Goal: Register for event/course

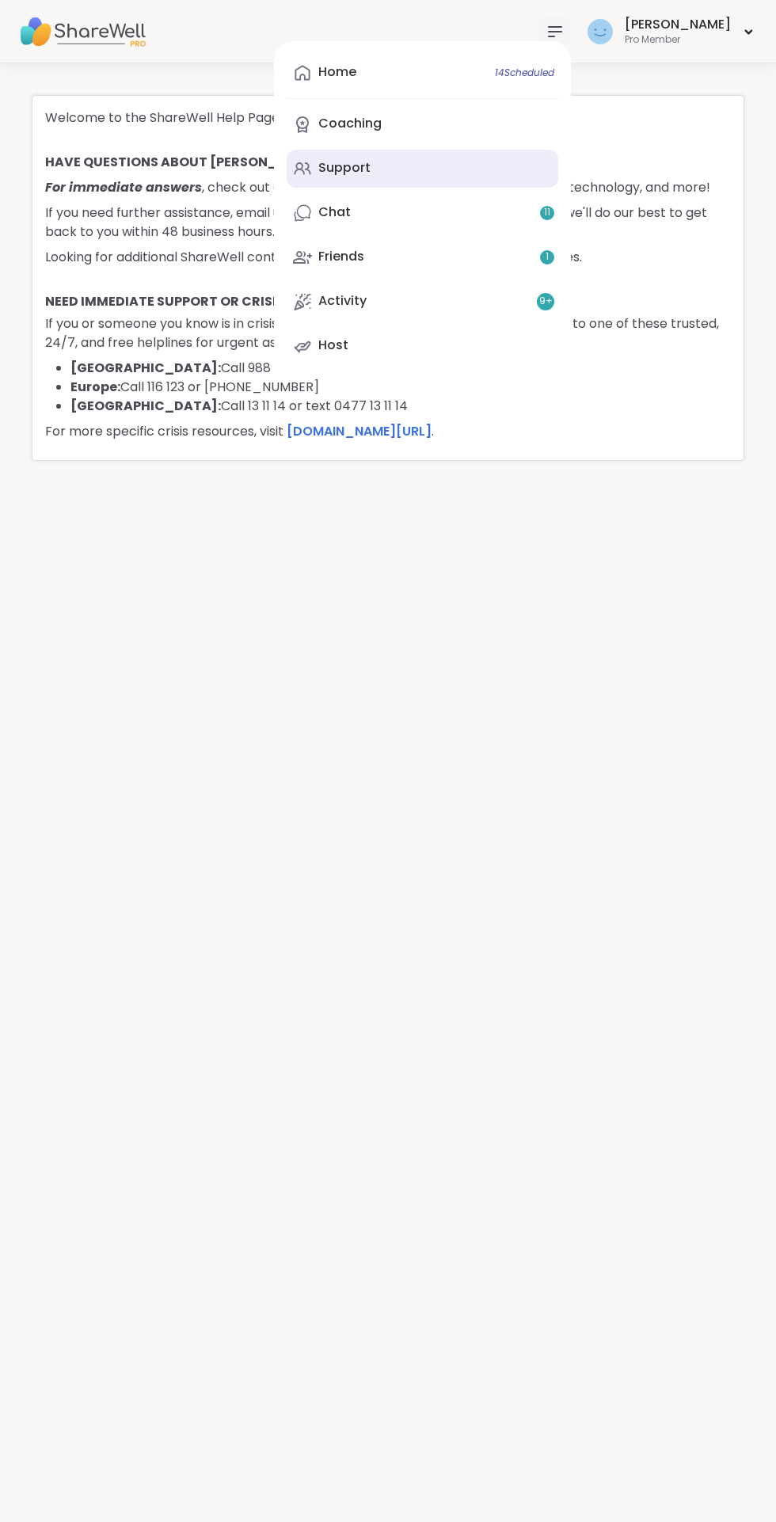
click at [406, 186] on link "Support" at bounding box center [423, 169] width 272 height 38
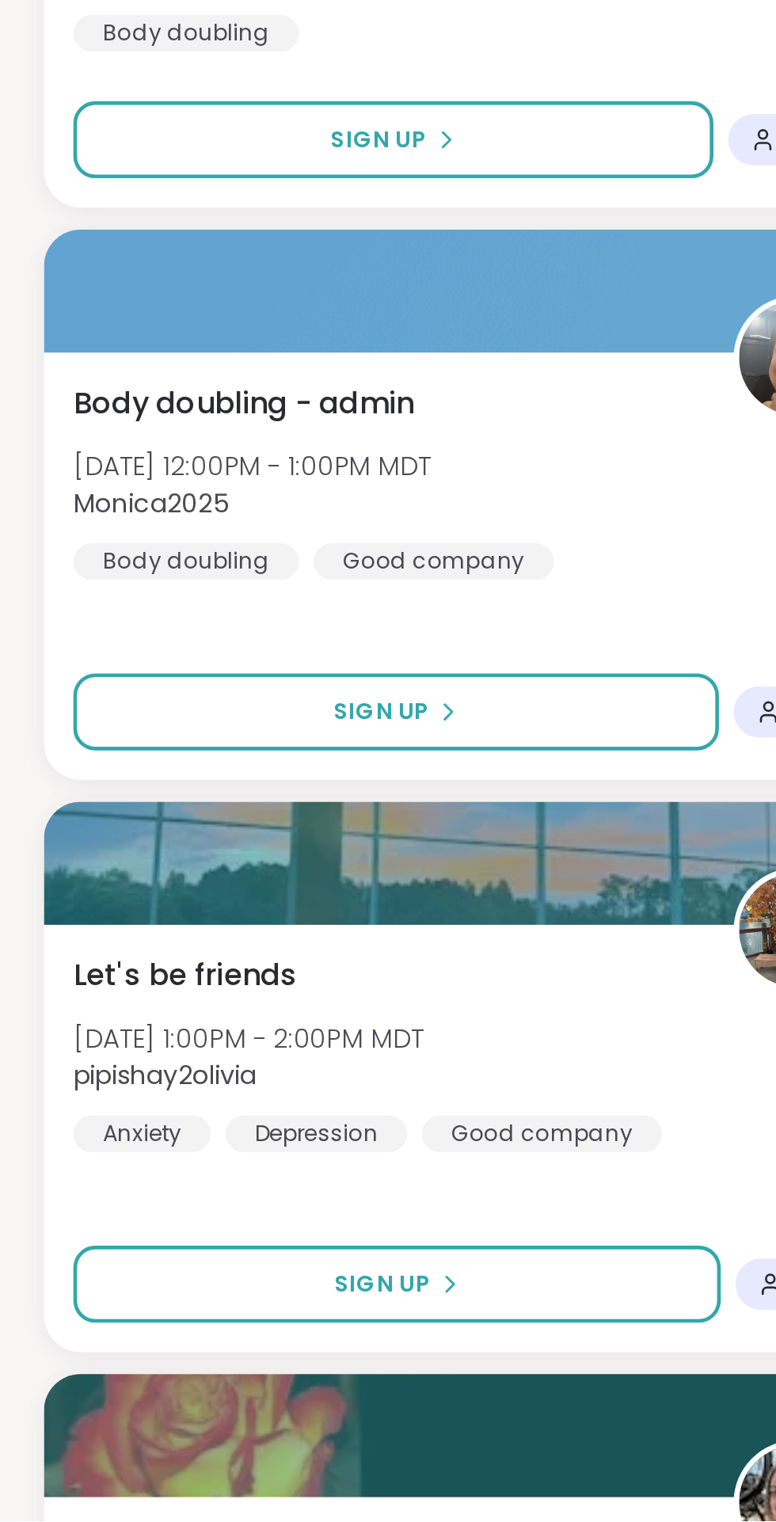
scroll to position [1032, 0]
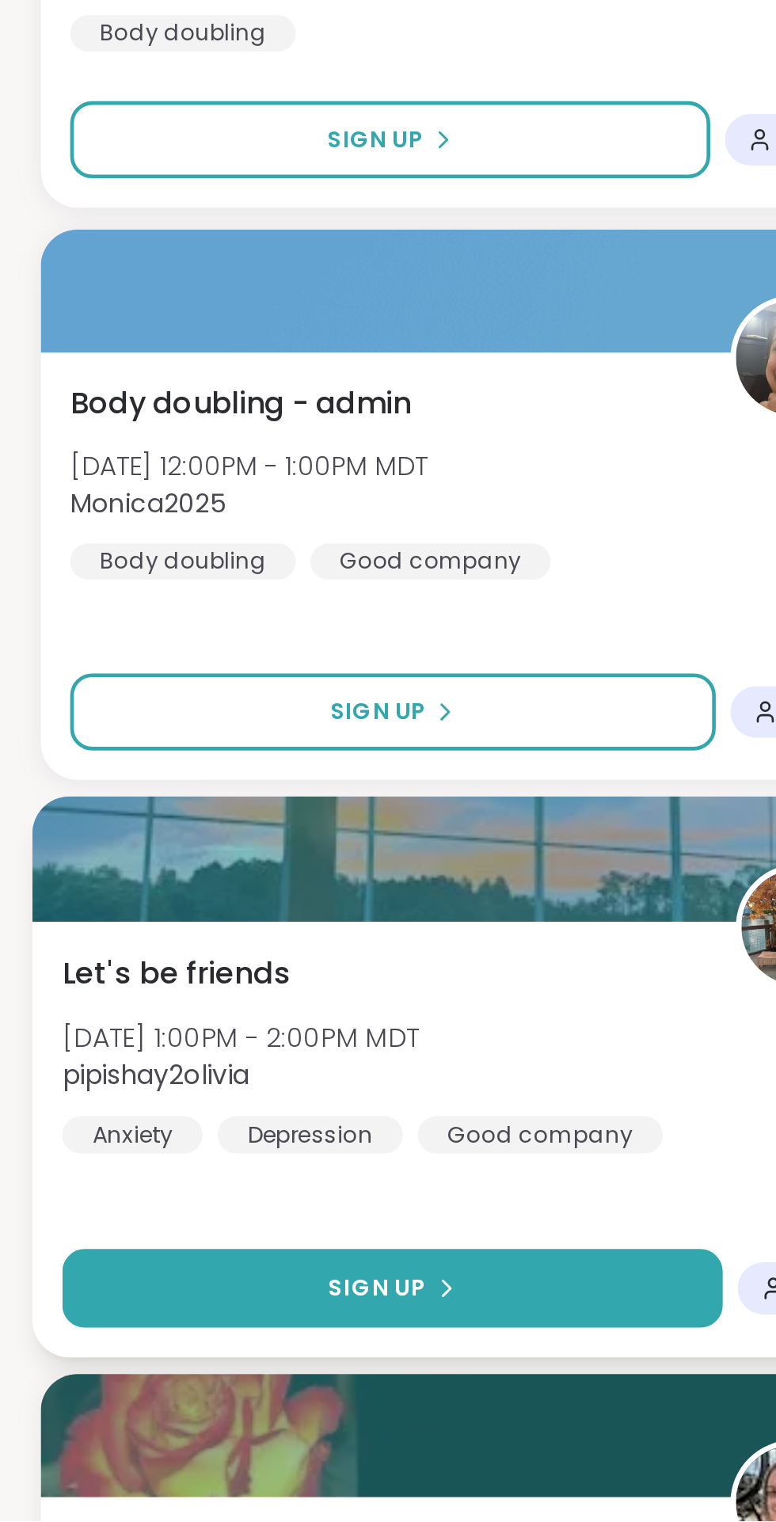
click at [171, 1422] on span "Sign Up" at bounding box center [164, 1421] width 42 height 14
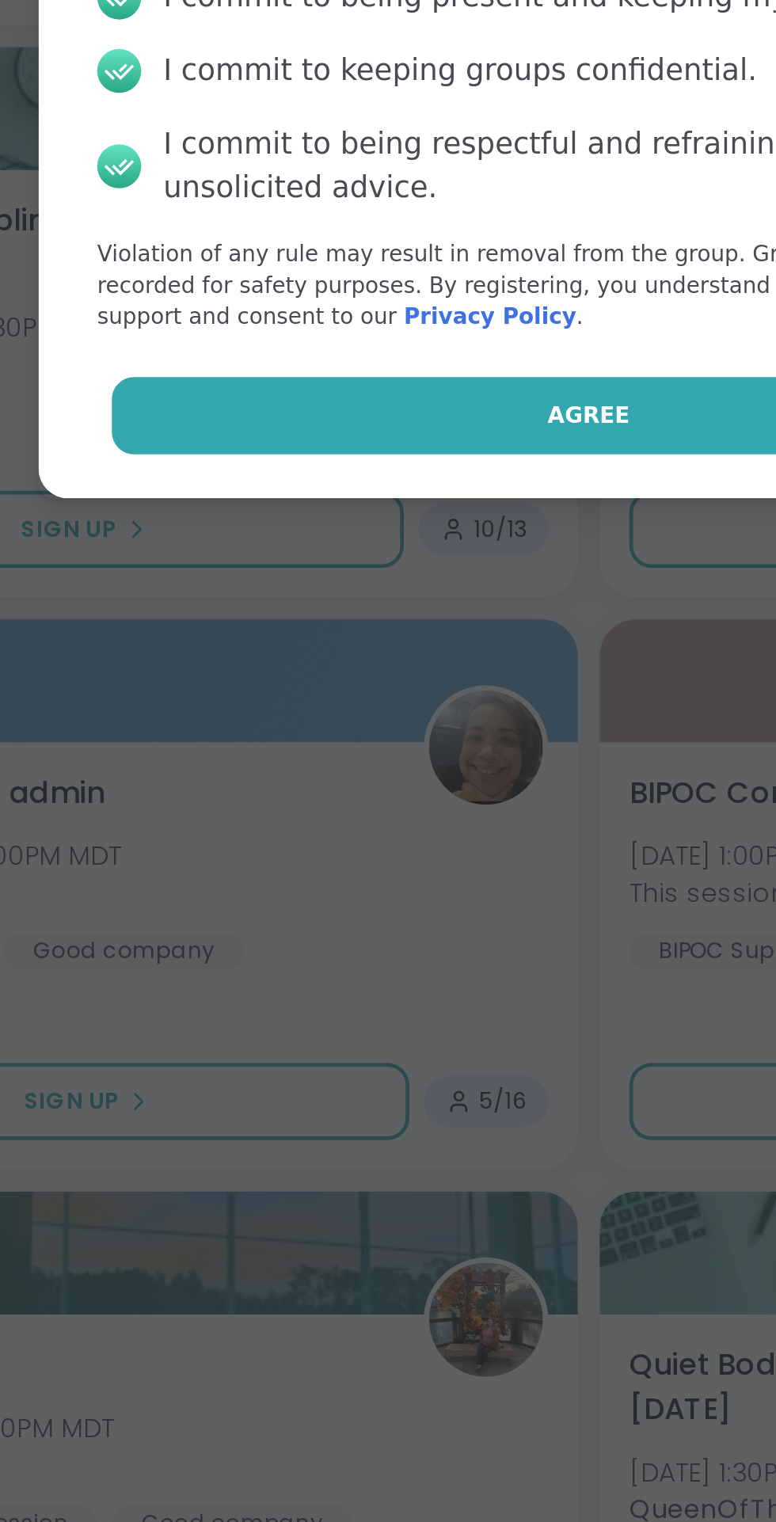
click at [383, 882] on span "Agree" at bounding box center [389, 877] width 36 height 14
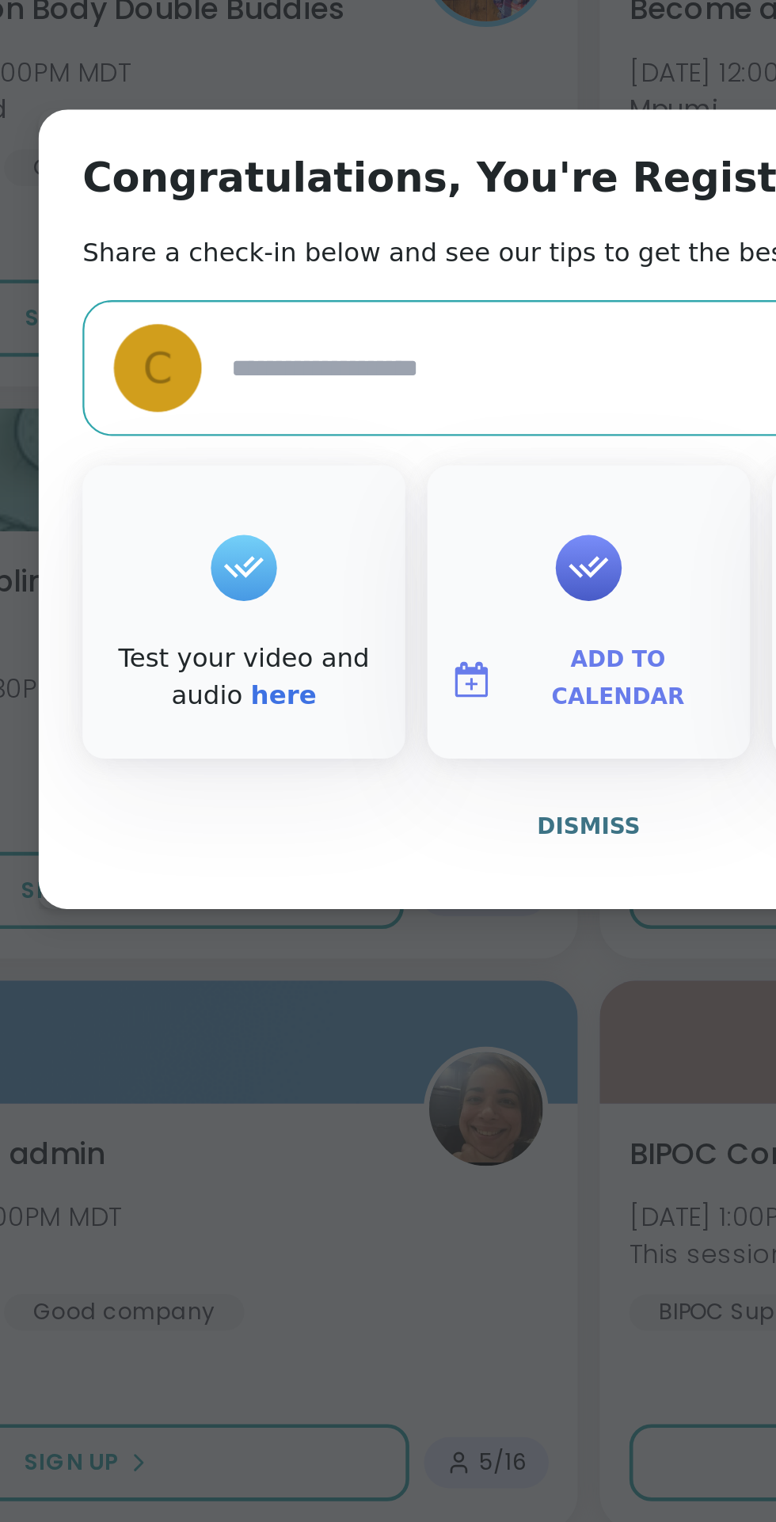
type textarea "*"
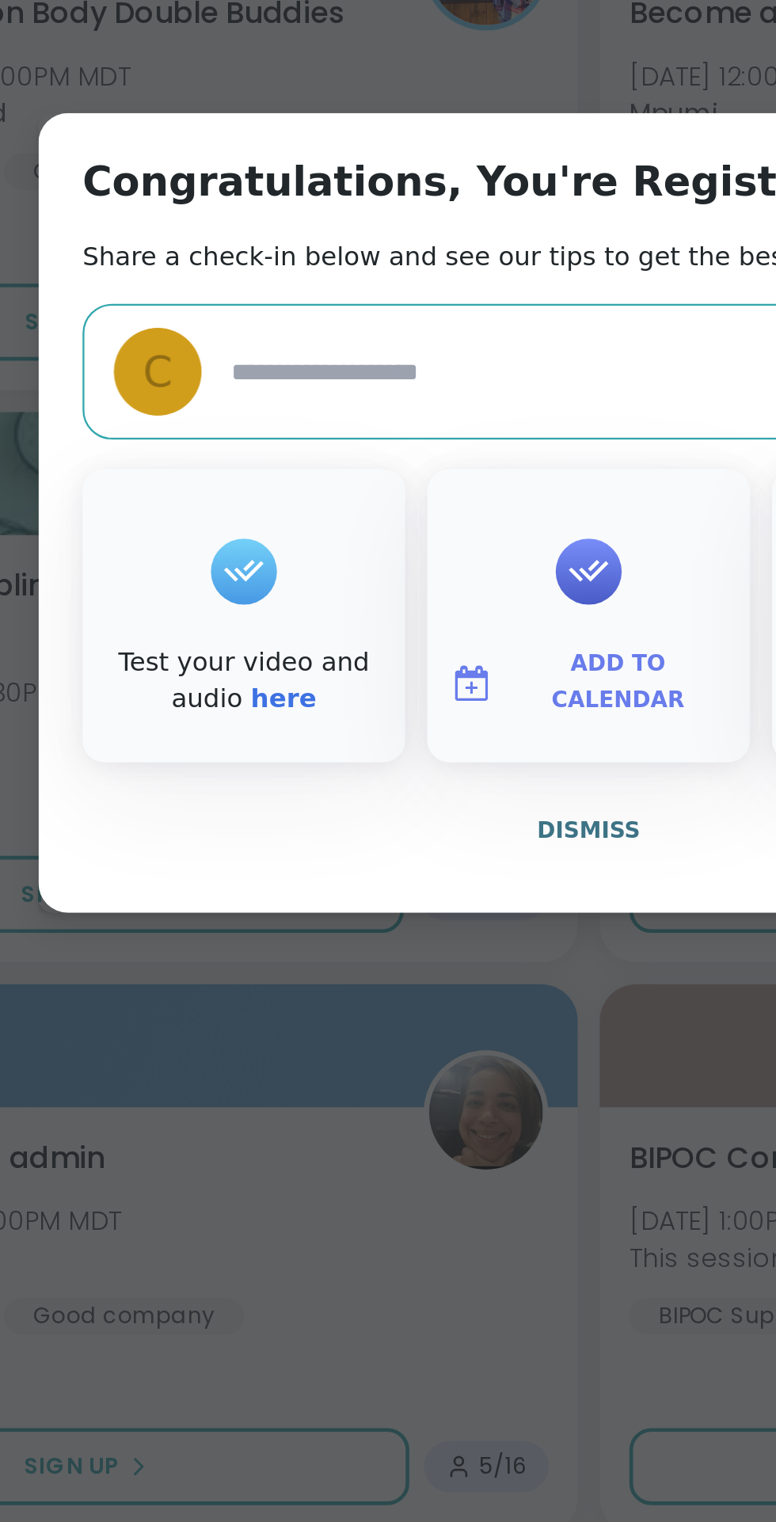
click at [405, 835] on span "Add to Calendar" at bounding box center [400, 834] width 95 height 31
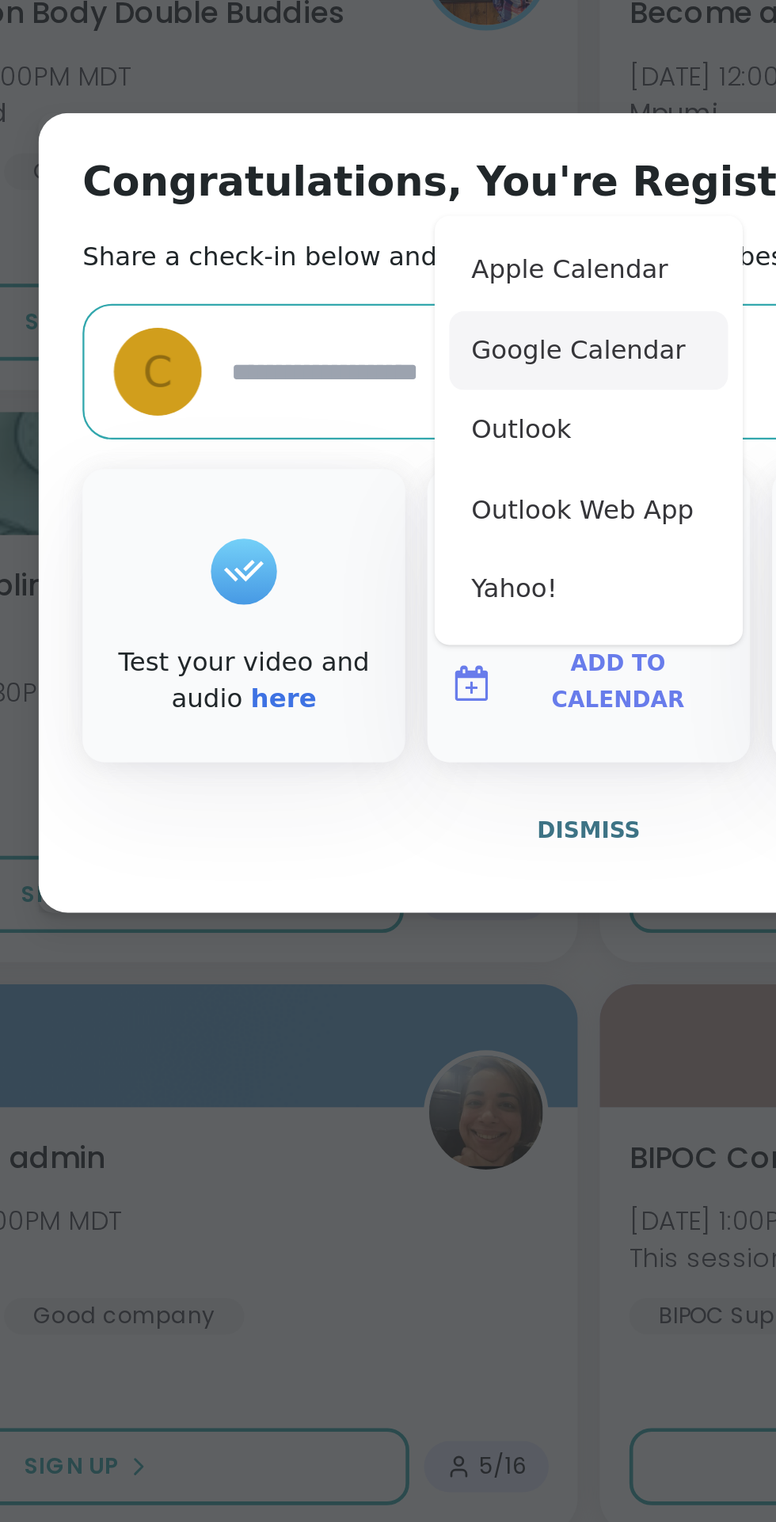
click at [387, 687] on button "Google Calendar" at bounding box center [388, 691] width 120 height 35
